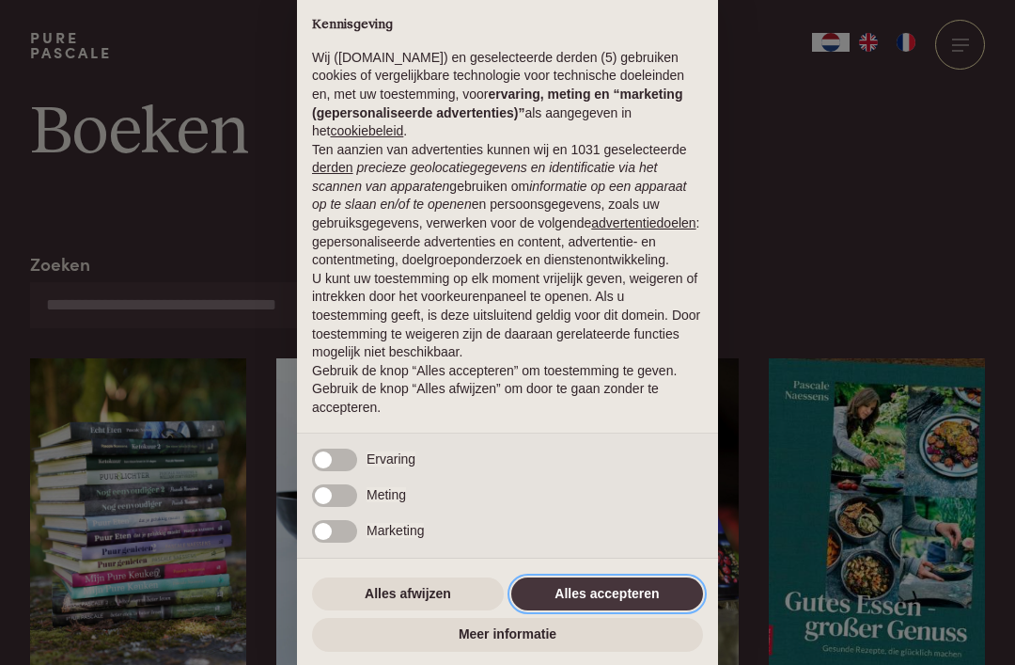
click at [628, 592] on button "Alles accepteren" at bounding box center [607, 594] width 192 height 34
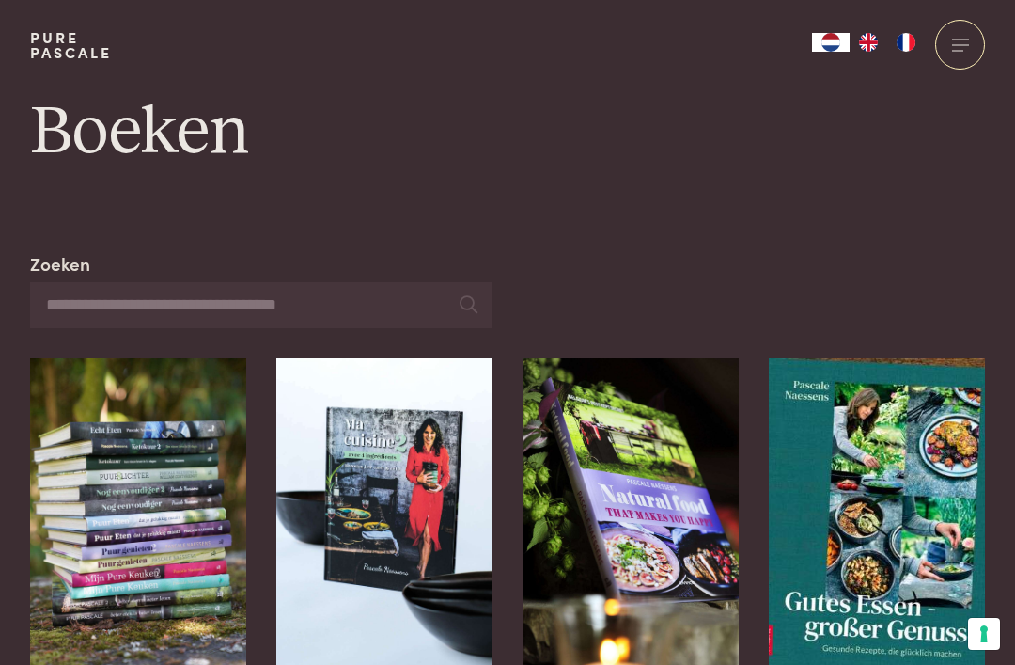
click at [976, 42] on div at bounding box center [960, 45] width 50 height 50
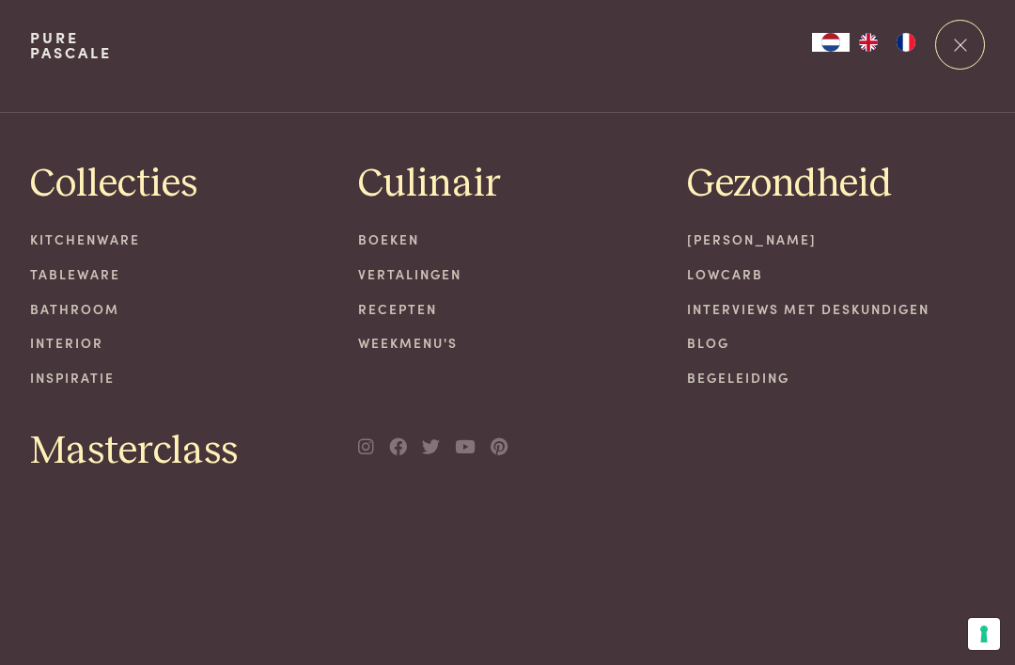
click at [775, 376] on link "Begeleiding" at bounding box center [836, 378] width 299 height 20
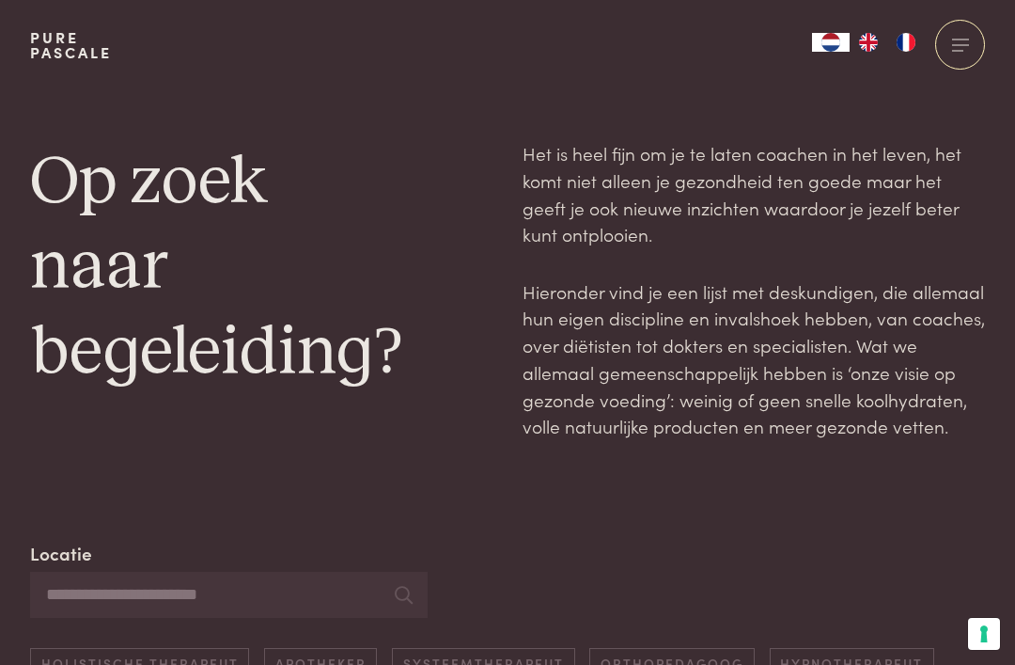
click at [966, 39] on span at bounding box center [960, 39] width 17 height 1
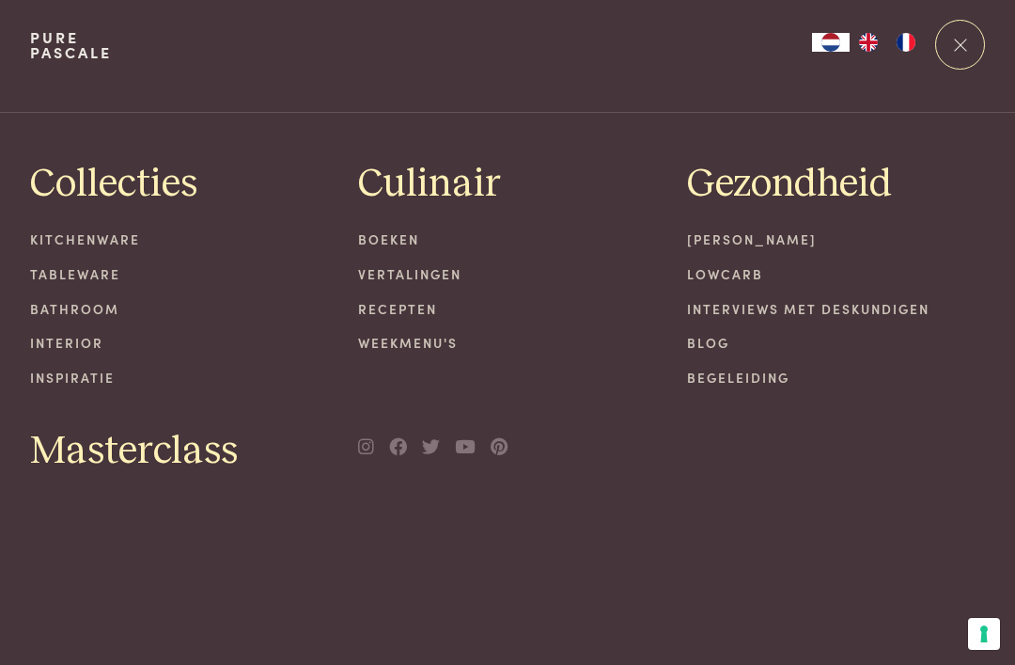
click at [748, 275] on link "Lowcarb" at bounding box center [836, 274] width 299 height 20
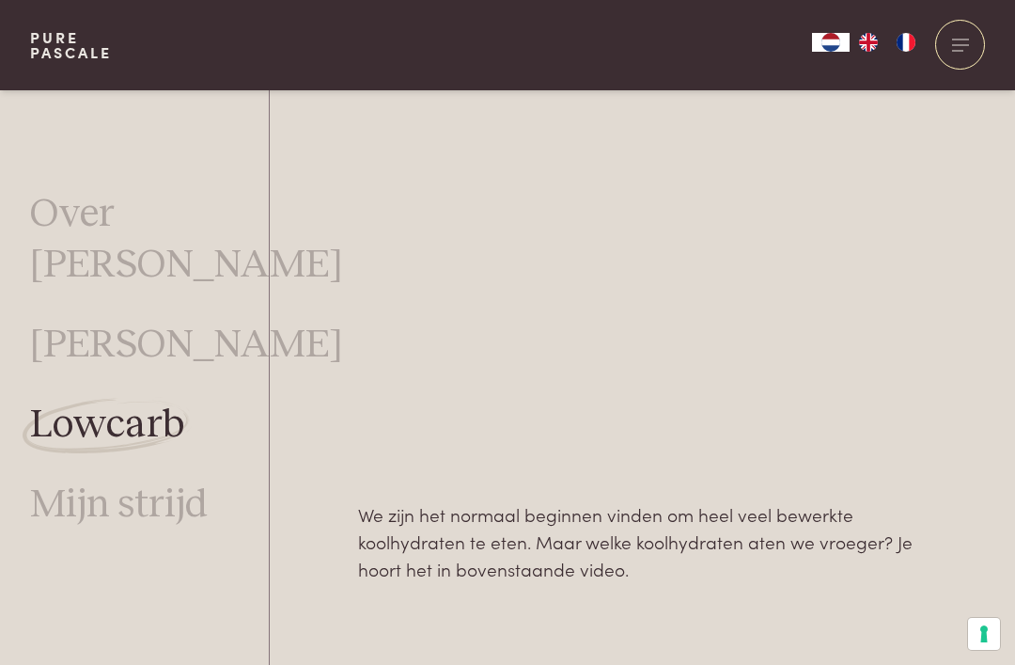
scroll to position [1226, 0]
click at [110, 320] on link "[PERSON_NAME]" at bounding box center [186, 345] width 313 height 50
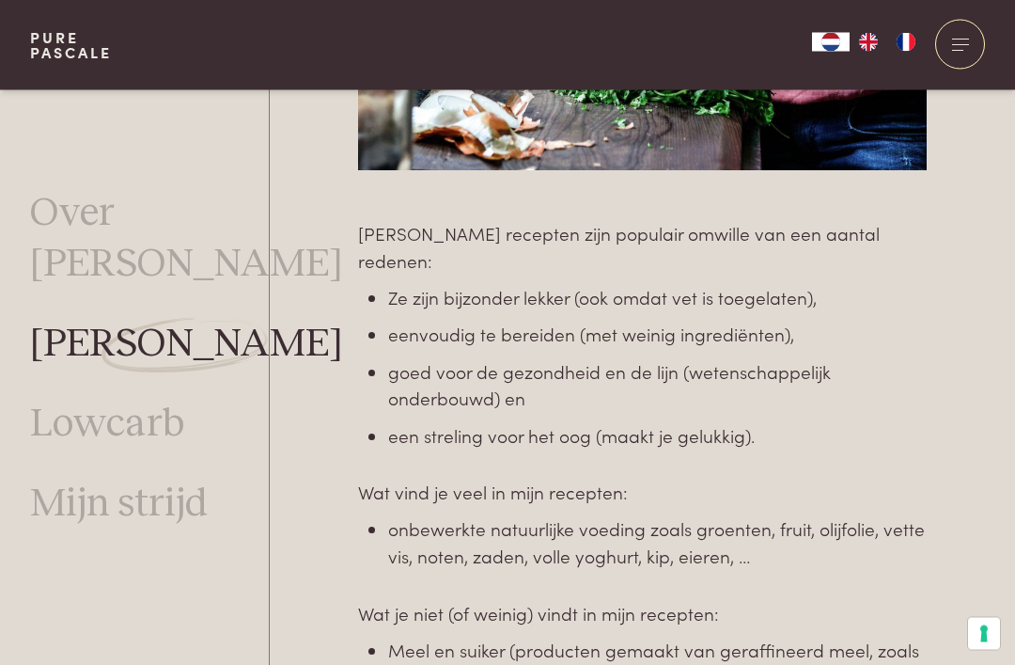
scroll to position [1153, 0]
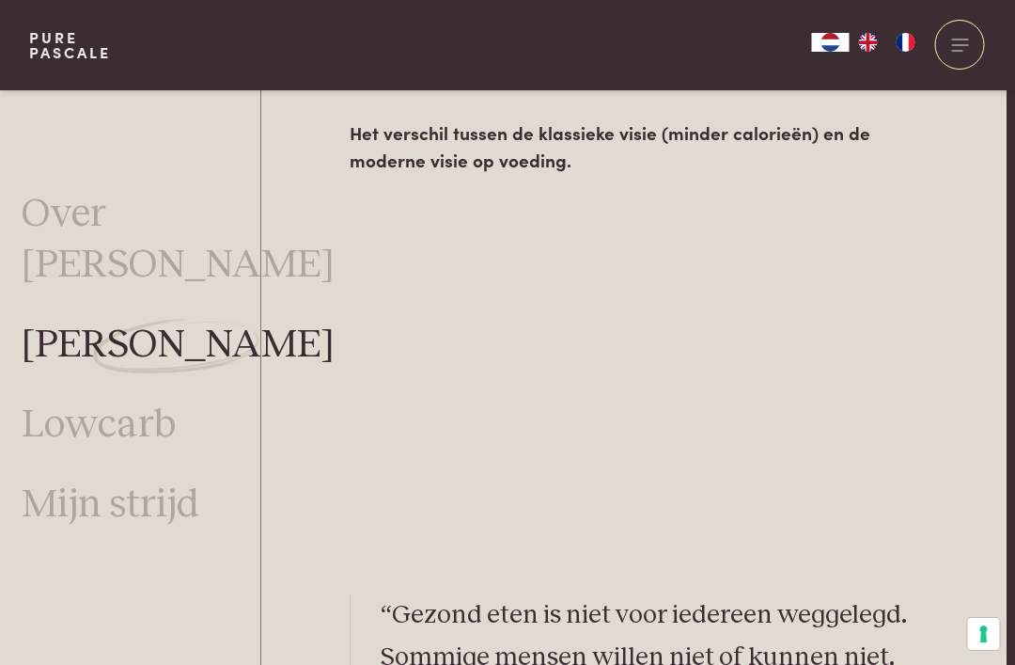
scroll to position [3113, 8]
click at [84, 479] on link "Mijn strijd" at bounding box center [111, 504] width 178 height 50
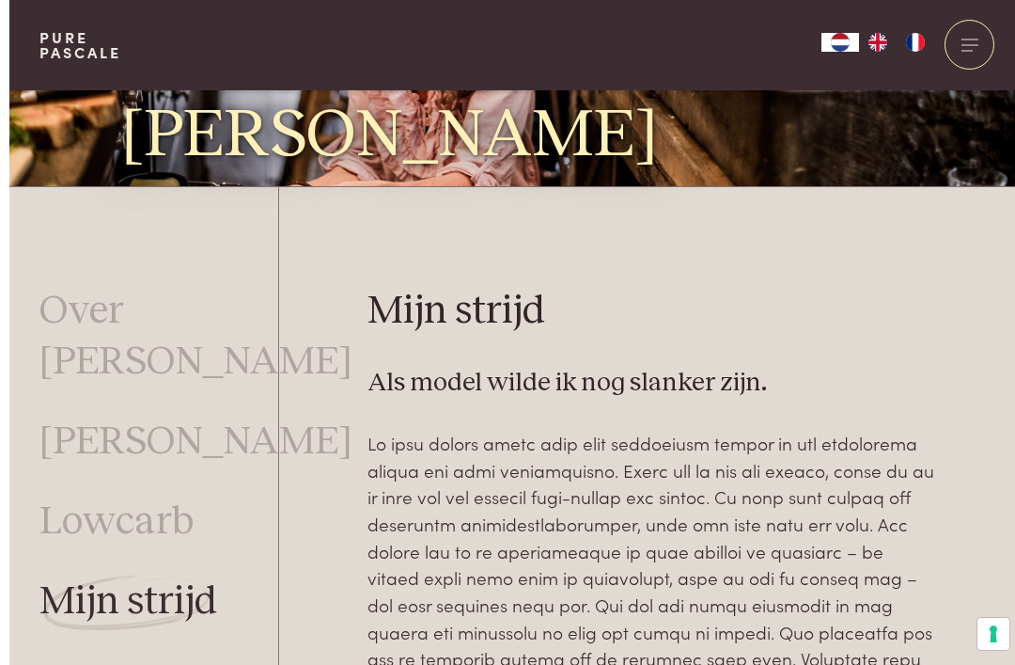
scroll to position [325, 0]
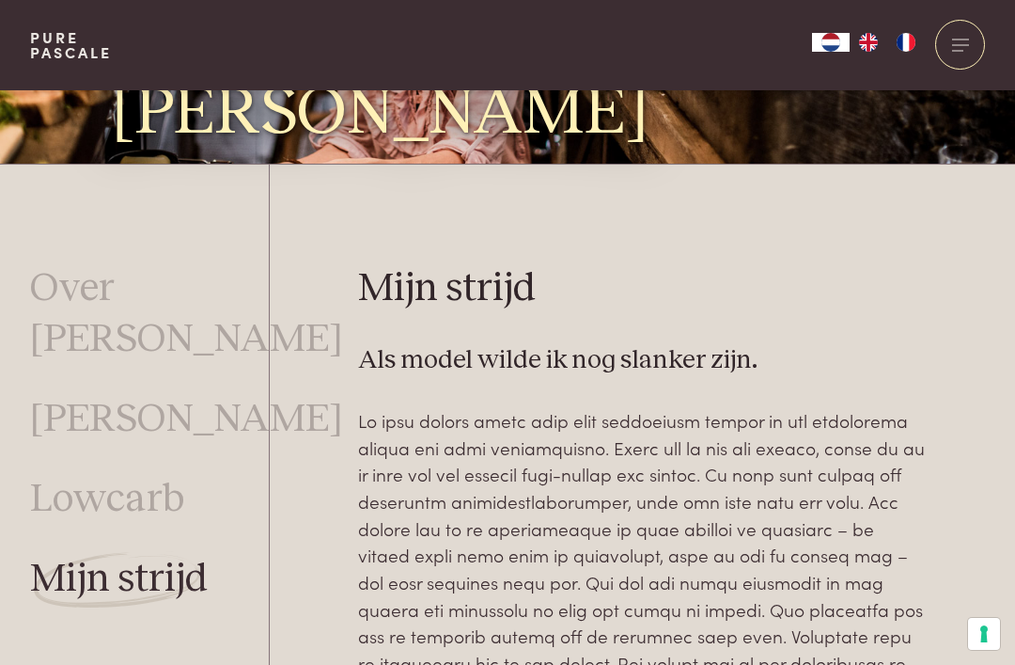
click at [55, 325] on link "Over [PERSON_NAME]" at bounding box center [186, 314] width 313 height 100
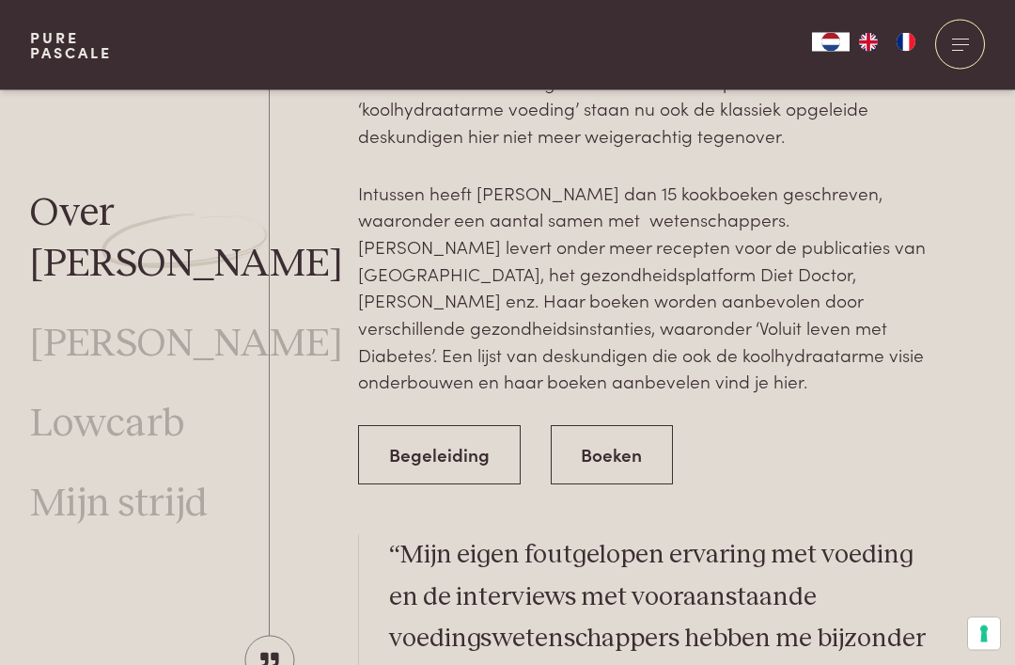
scroll to position [3271, 0]
